Goal: Task Accomplishment & Management: Use online tool/utility

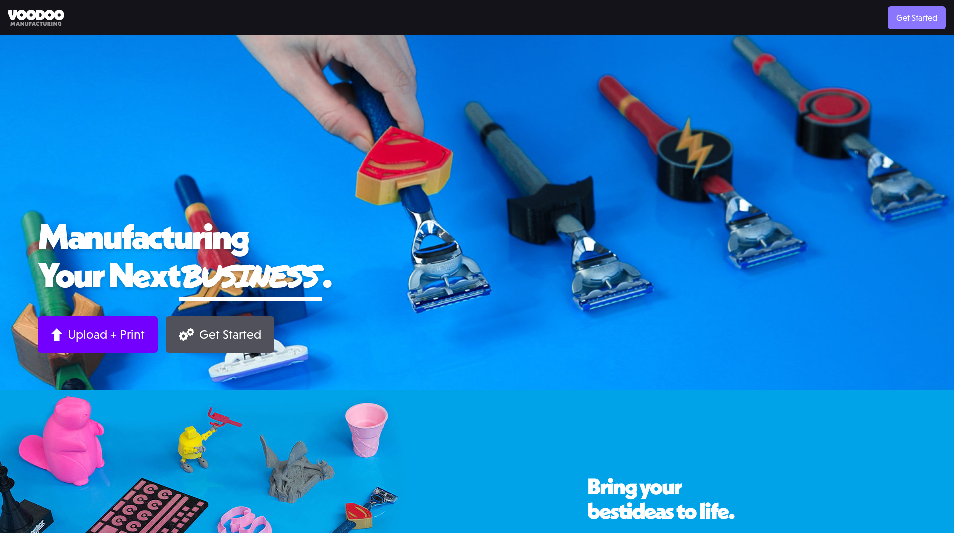
click at [914, 16] on link "Get Started" at bounding box center [917, 17] width 58 height 23
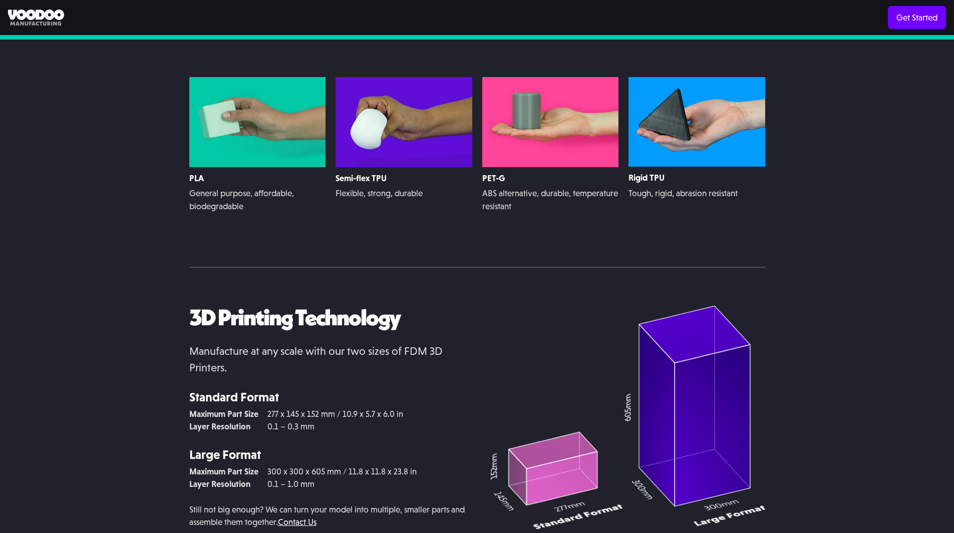
scroll to position [2167, 0]
